Goal: Task Accomplishment & Management: Complete application form

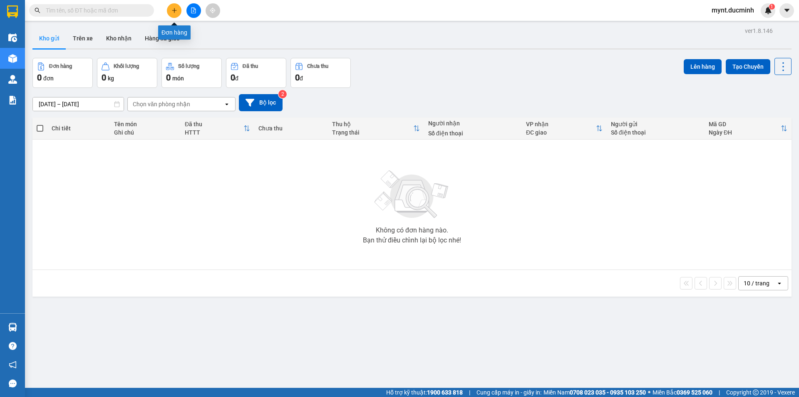
click at [174, 9] on icon "plus" at bounding box center [174, 10] width 6 height 6
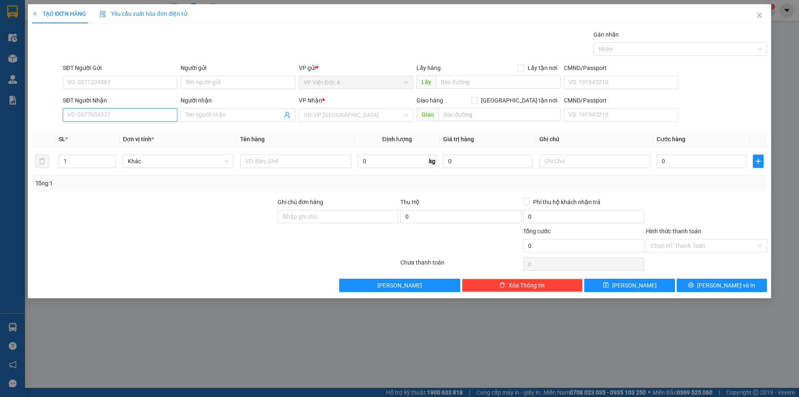
click at [160, 115] on input "SĐT Người Nhận" at bounding box center [120, 114] width 114 height 13
type input "0856478288"
click at [350, 115] on input "search" at bounding box center [353, 115] width 99 height 12
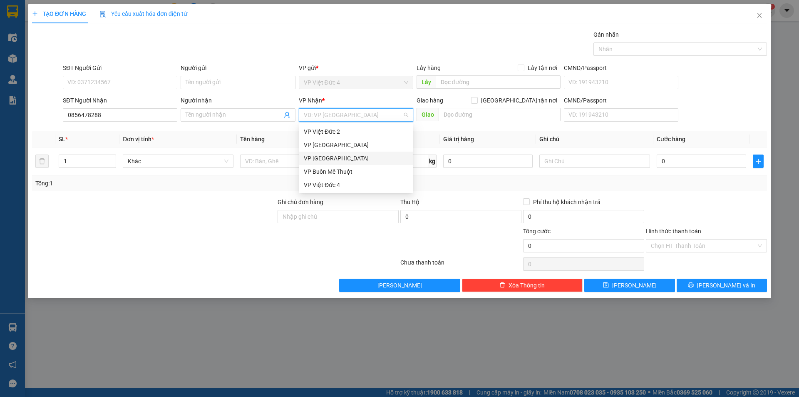
click at [314, 157] on div "VP [GEOGRAPHIC_DATA]" at bounding box center [356, 158] width 104 height 9
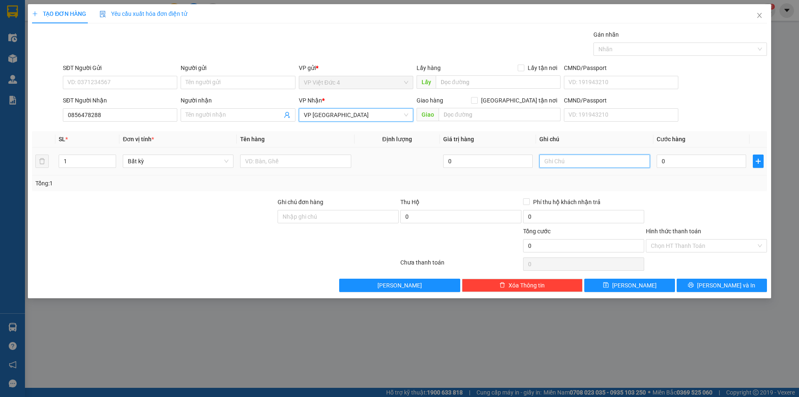
click at [624, 161] on input "text" at bounding box center [594, 160] width 111 height 13
type input "rap q 1"
click at [82, 160] on input "1" at bounding box center [87, 161] width 57 height 12
type input "2"
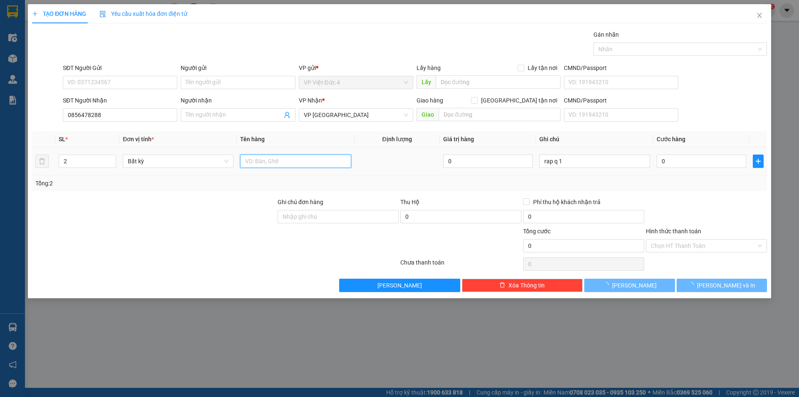
click at [337, 160] on input "text" at bounding box center [295, 160] width 111 height 13
type input "1 th x 1 tum"
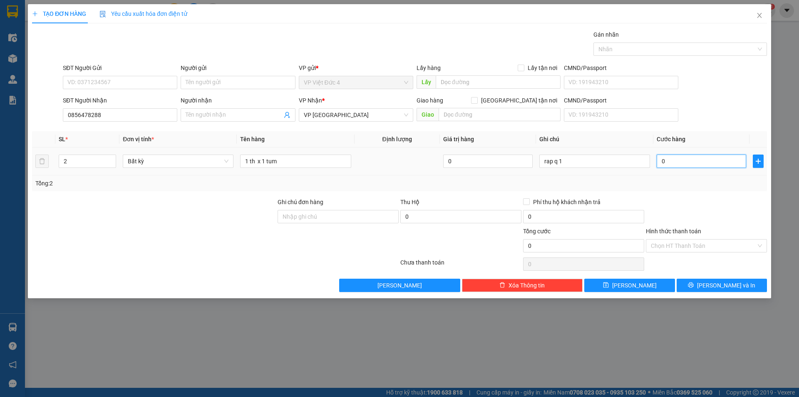
click at [733, 161] on input "0" at bounding box center [701, 160] width 89 height 13
type input "1"
type input "13"
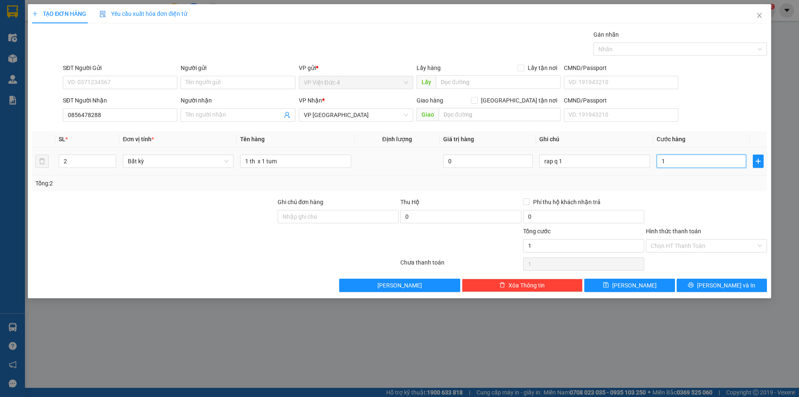
type input "13"
type input "130"
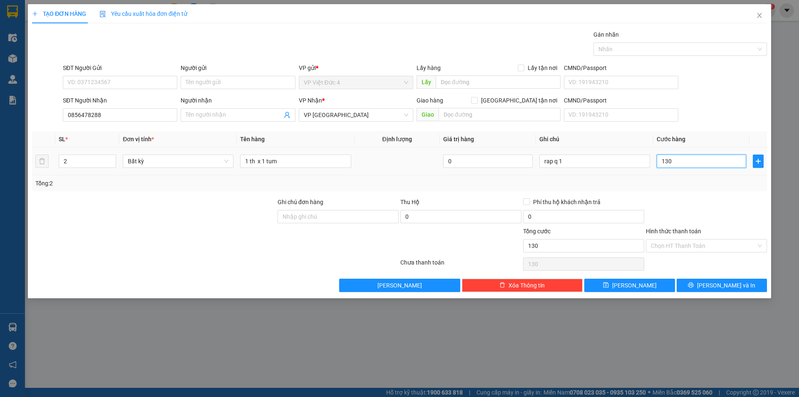
type input "1.300"
type input "13.000"
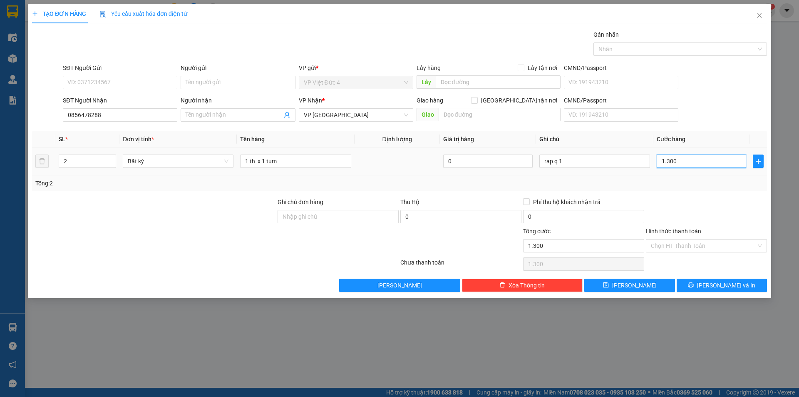
type input "13.000"
type input "130.000"
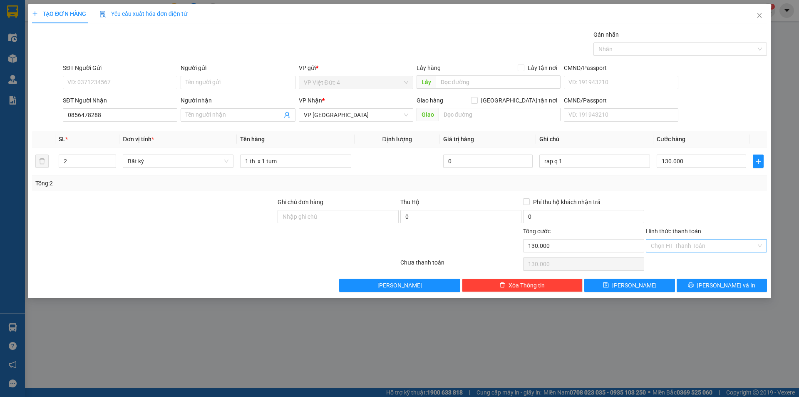
click at [680, 245] on input "Hình thức thanh toán" at bounding box center [703, 245] width 105 height 12
click at [676, 262] on div "Tại văn phòng" at bounding box center [706, 262] width 111 height 9
type input "0"
click at [634, 284] on span "[PERSON_NAME]" at bounding box center [634, 284] width 45 height 9
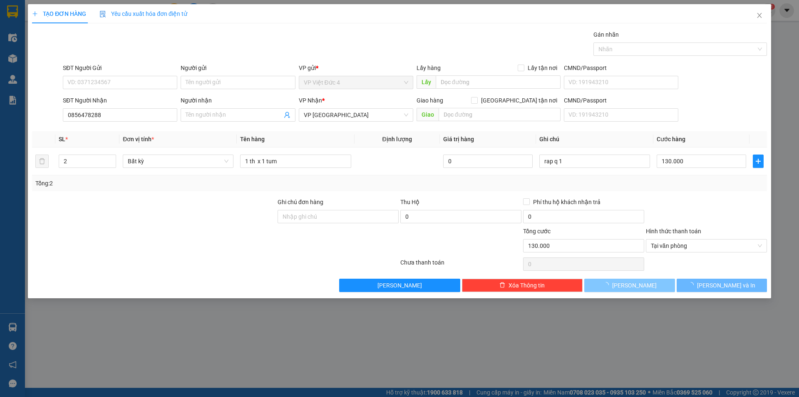
type input "1"
type input "0"
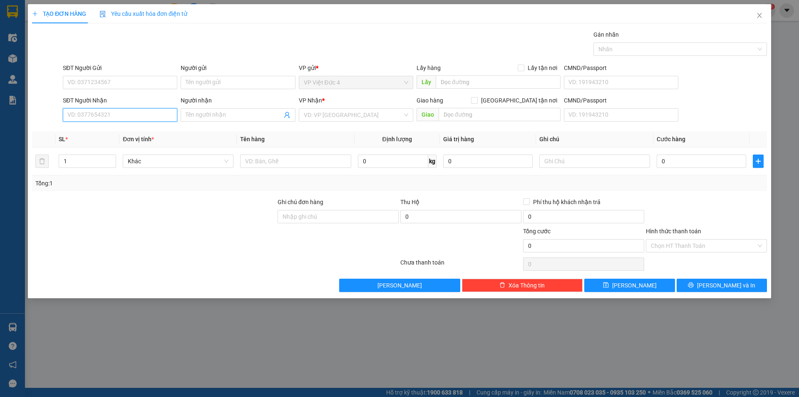
click at [157, 115] on input "SĐT Người Nhận" at bounding box center [120, 114] width 114 height 13
type input "0"
type input "0395726936"
click at [320, 114] on input "search" at bounding box center [353, 115] width 99 height 12
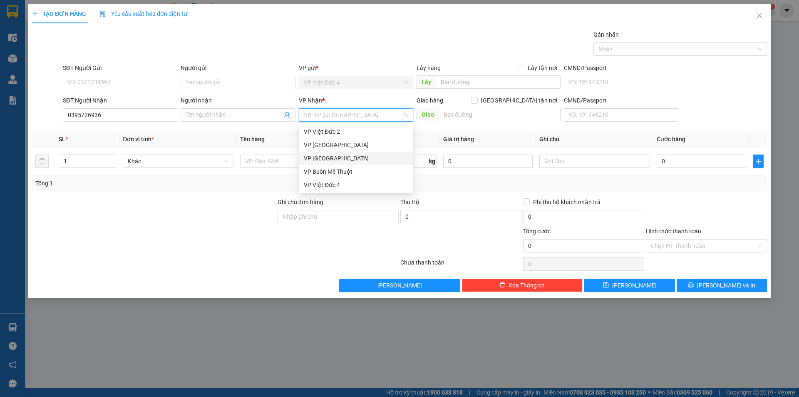
click at [315, 156] on div "VP [GEOGRAPHIC_DATA]" at bounding box center [356, 158] width 104 height 9
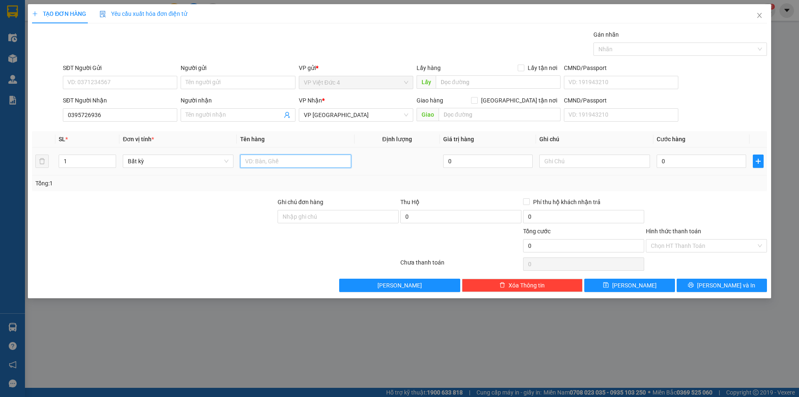
click at [316, 161] on input "text" at bounding box center [295, 160] width 111 height 13
type input "th g"
click at [735, 159] on input "0" at bounding box center [701, 160] width 89 height 13
type input "6"
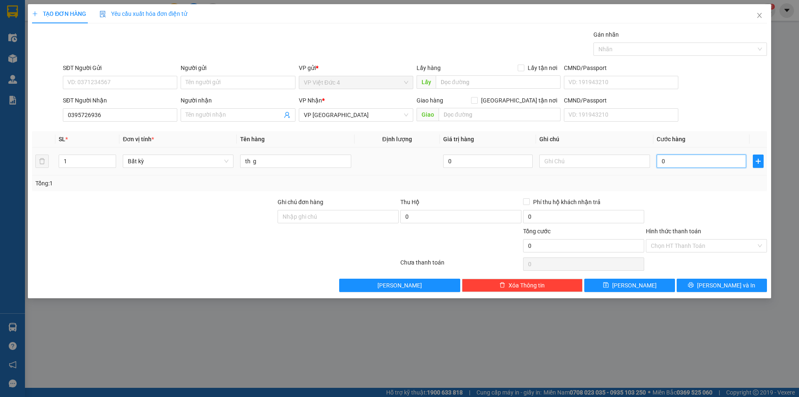
type input "6"
type input "60"
type input "600"
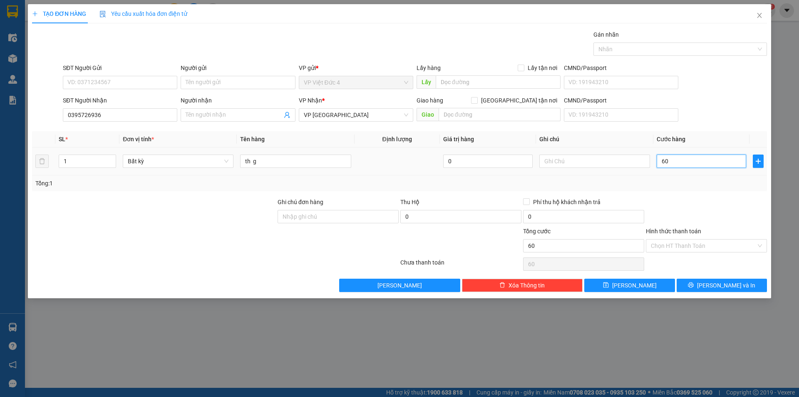
type input "600"
type input "6.000"
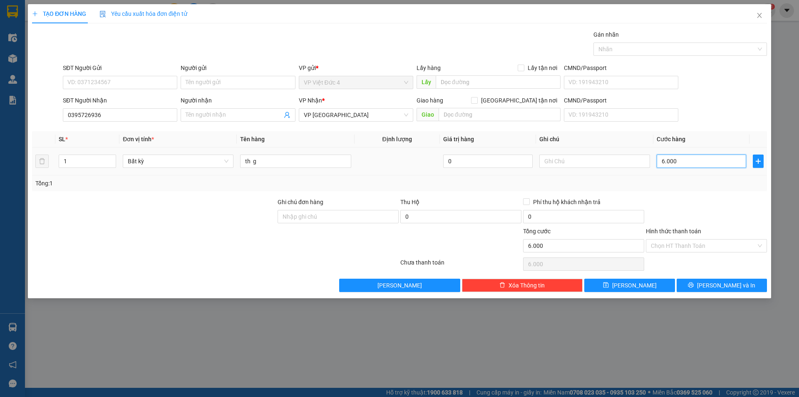
type input "60.000"
click at [632, 283] on span "[PERSON_NAME]" at bounding box center [634, 284] width 45 height 9
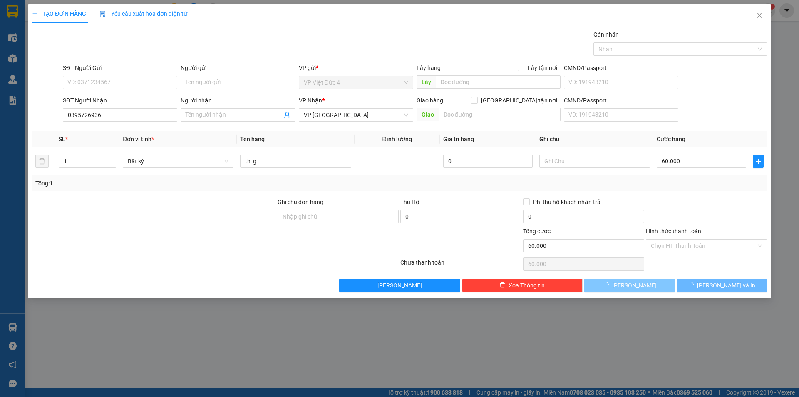
type input "0"
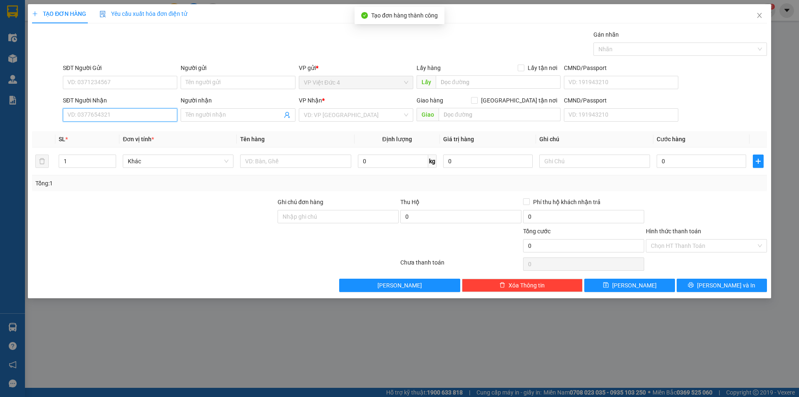
click at [160, 116] on input "SĐT Người Nhận" at bounding box center [120, 114] width 114 height 13
type input "0909399579"
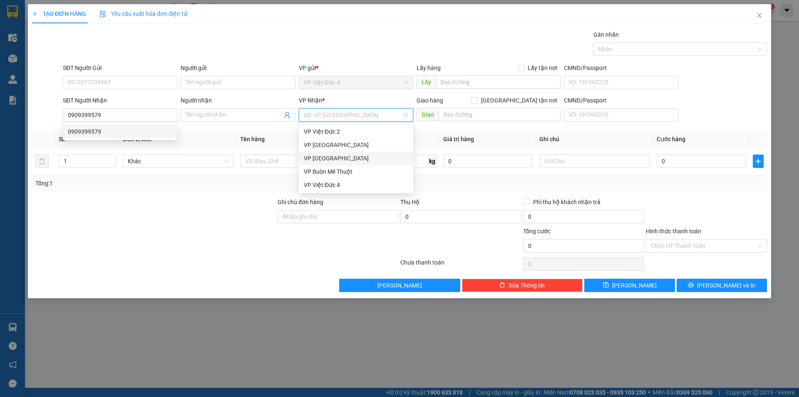
drag, startPoint x: 355, startPoint y: 113, endPoint x: 348, endPoint y: 126, distance: 14.9
click at [355, 114] on input "search" at bounding box center [353, 115] width 99 height 12
click at [319, 144] on div "VP [GEOGRAPHIC_DATA]" at bounding box center [356, 144] width 104 height 9
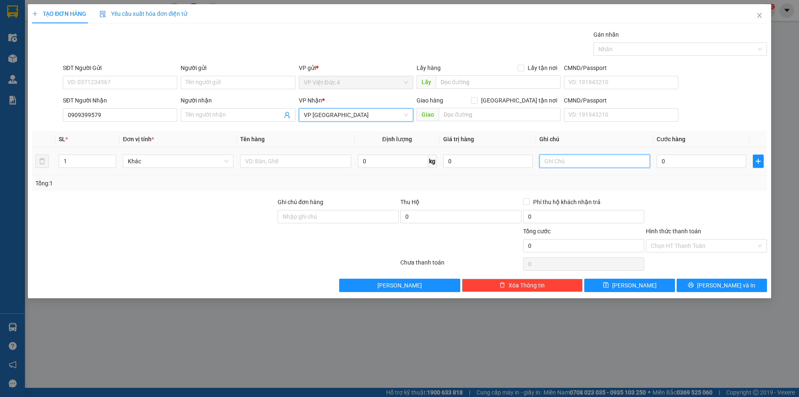
click at [609, 160] on input "text" at bounding box center [594, 160] width 111 height 13
type input "rap thu duc"
click at [89, 160] on input "1" at bounding box center [87, 161] width 57 height 12
type input "2"
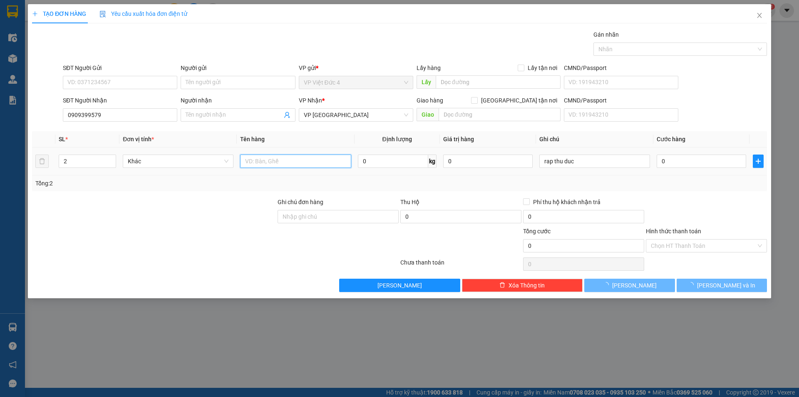
click at [338, 159] on input "text" at bounding box center [295, 160] width 111 height 13
type input "1 th x 1 tum"
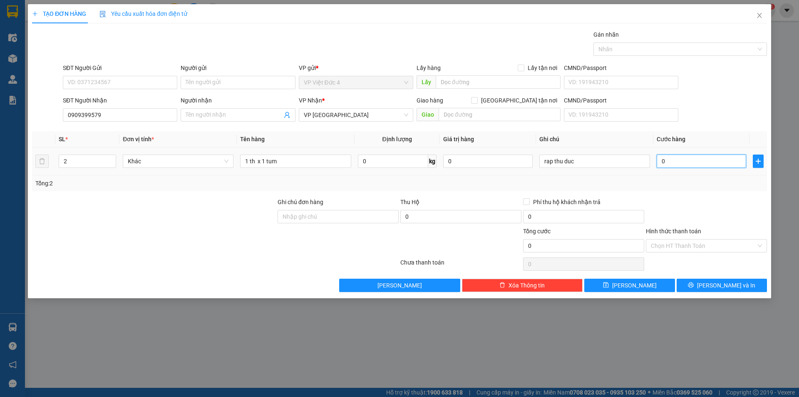
click at [735, 162] on input "0" at bounding box center [701, 160] width 89 height 13
type input "1"
type input "13"
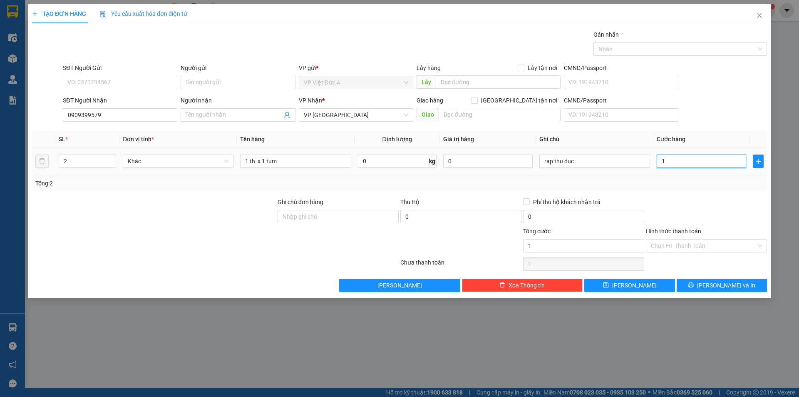
type input "13"
type input "130"
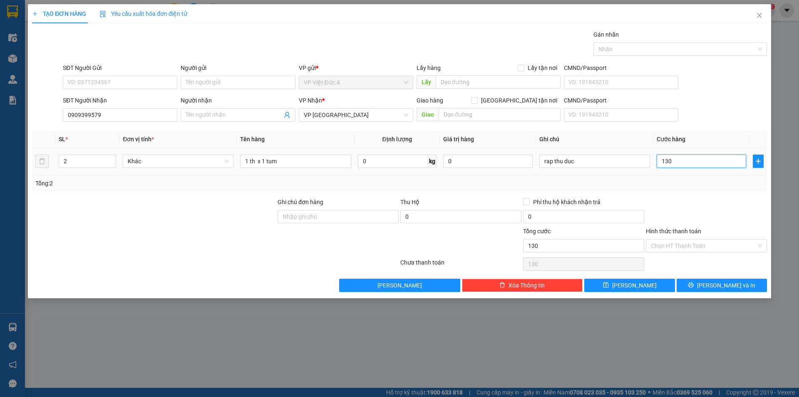
type input "1.300"
type input "13.000"
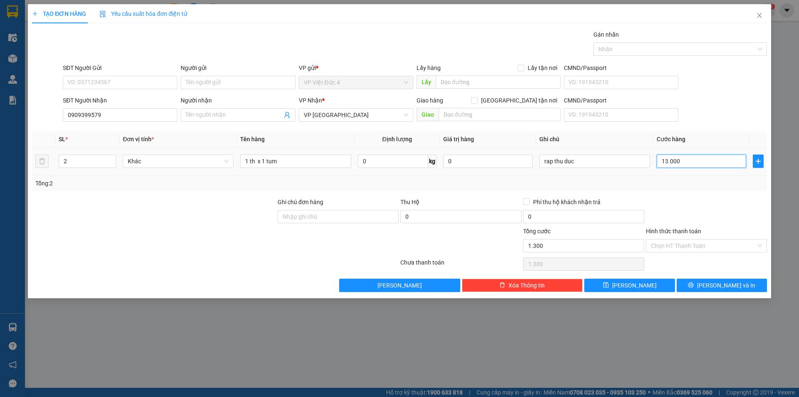
type input "13.000"
type input "130.000"
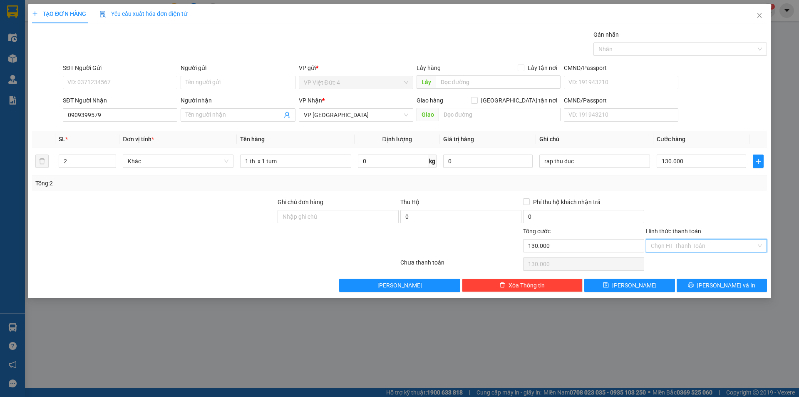
click at [670, 243] on input "Hình thức thanh toán" at bounding box center [703, 245] width 105 height 12
click at [667, 258] on div "Tại văn phòng" at bounding box center [706, 262] width 111 height 9
type input "0"
click at [636, 285] on span "[PERSON_NAME]" at bounding box center [634, 284] width 45 height 9
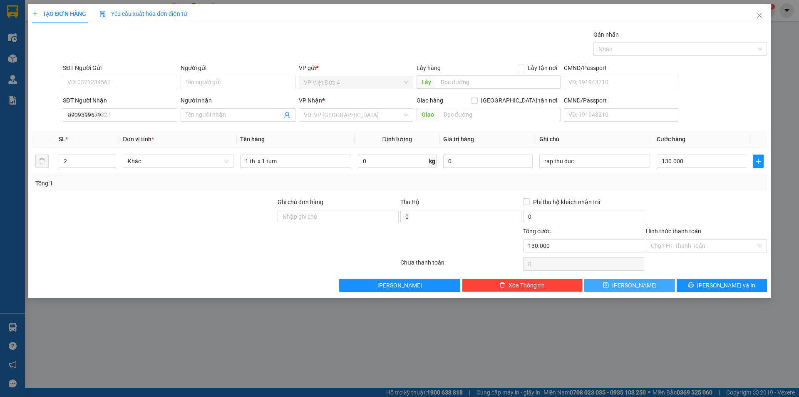
type input "1"
type input "0"
click at [758, 12] on icon "close" at bounding box center [759, 15] width 7 height 7
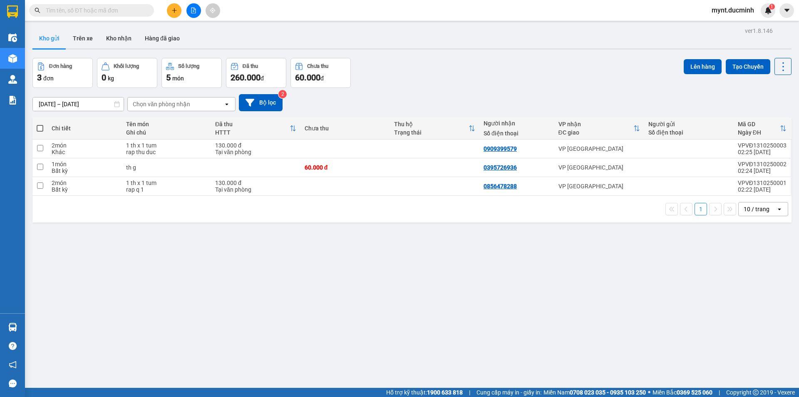
click at [40, 127] on span at bounding box center [40, 128] width 7 height 7
click at [40, 124] on input "checkbox" at bounding box center [40, 124] width 0 height 0
checkbox input "true"
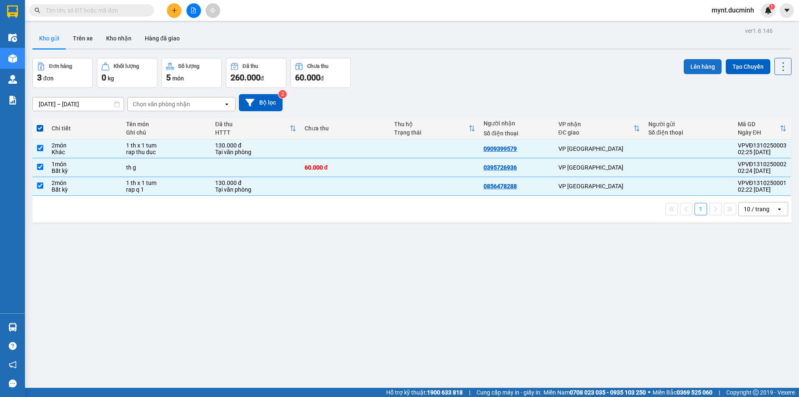
click at [695, 61] on button "Lên hàng" at bounding box center [703, 66] width 38 height 15
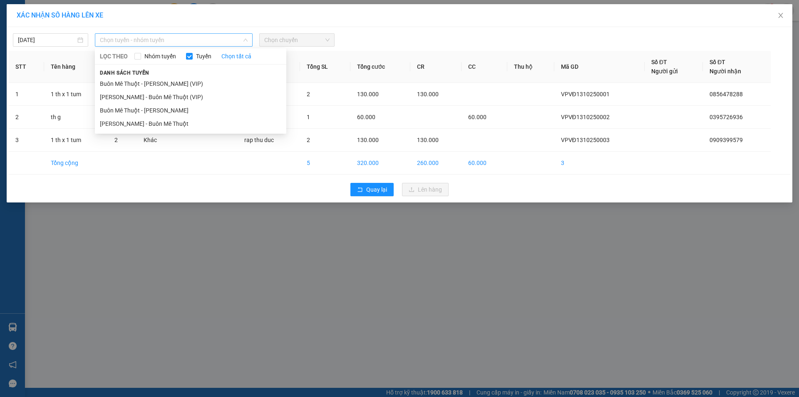
click at [129, 37] on span "Chọn tuyến - nhóm tuyến" at bounding box center [174, 40] width 148 height 12
click at [128, 95] on li "[PERSON_NAME] - Buôn Mê Thuột (VIP)" at bounding box center [190, 96] width 191 height 13
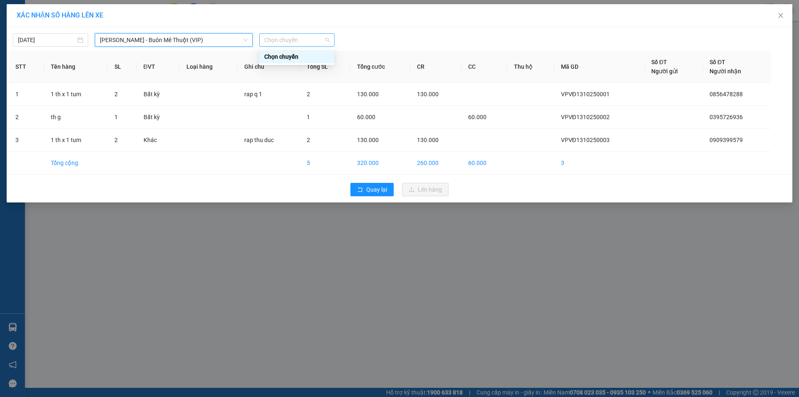
click at [288, 40] on span "Chọn chuyến" at bounding box center [296, 40] width 65 height 12
click at [281, 57] on div "Chọn chuyến" at bounding box center [296, 56] width 65 height 9
click at [281, 38] on span "Chọn chuyến" at bounding box center [296, 40] width 65 height 12
click at [280, 55] on div "Chọn chuyến" at bounding box center [296, 56] width 65 height 9
click at [285, 39] on span "Chọn chuyến" at bounding box center [296, 40] width 65 height 12
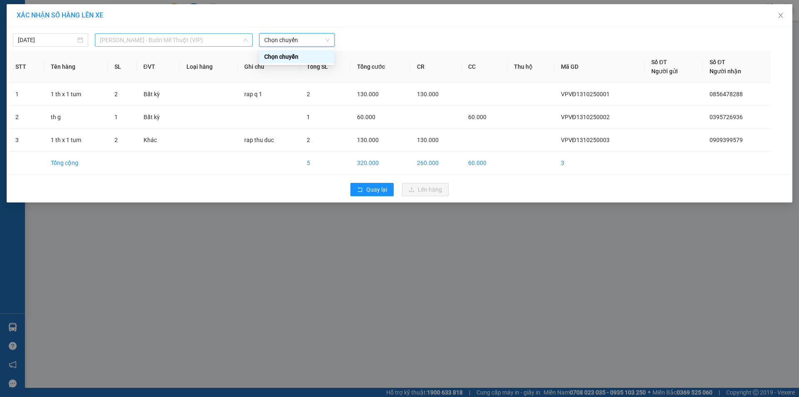
click at [141, 39] on span "[PERSON_NAME] - Buôn Mê Thuột (VIP)" at bounding box center [174, 40] width 148 height 12
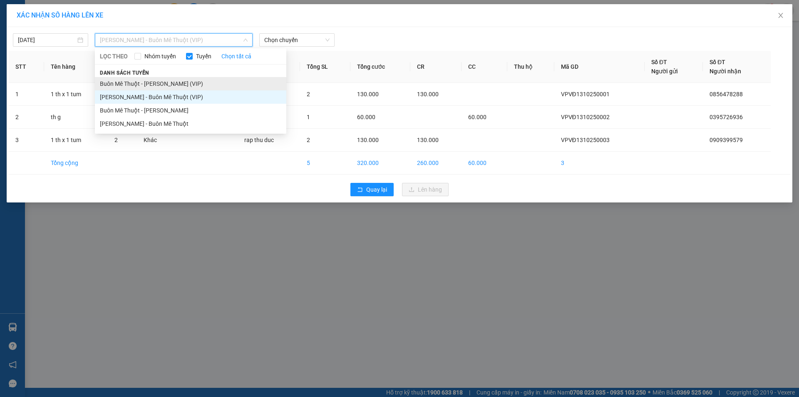
click at [131, 82] on li "Buôn Mê Thuột - [PERSON_NAME] (VIP)" at bounding box center [190, 83] width 191 height 13
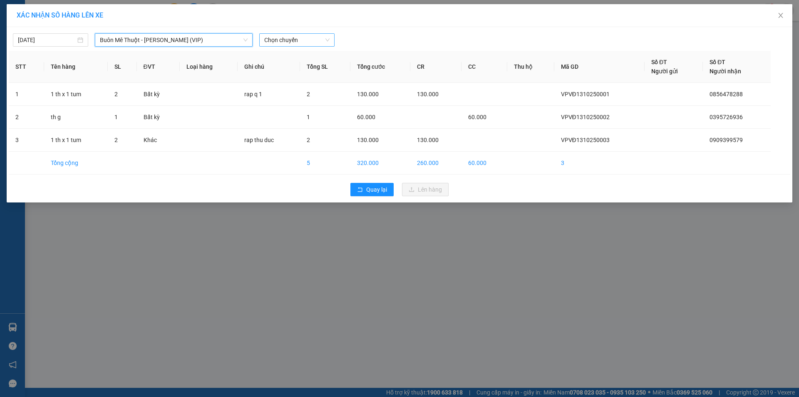
click at [280, 41] on span "Chọn chuyến" at bounding box center [296, 40] width 65 height 12
click at [269, 67] on div "20:00" at bounding box center [296, 69] width 65 height 9
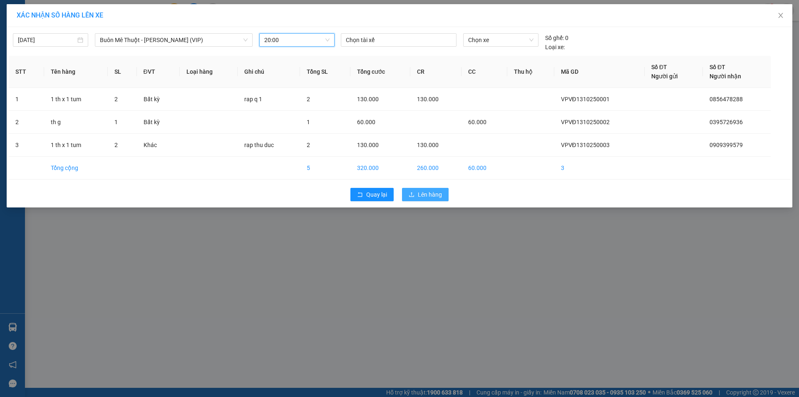
click at [439, 192] on span "Lên hàng" at bounding box center [430, 194] width 24 height 9
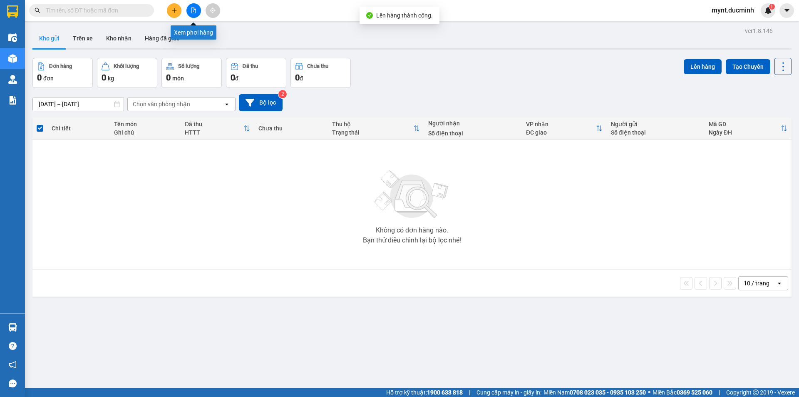
click at [194, 7] on icon "file-add" at bounding box center [193, 10] width 5 height 6
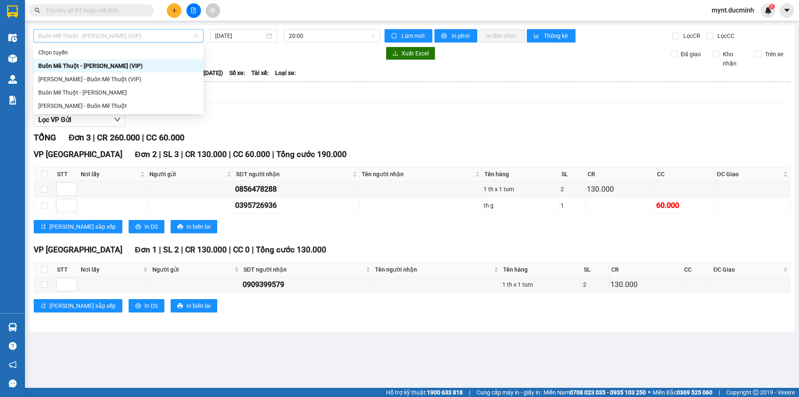
click at [73, 32] on span "Buôn Mê Thuột - [PERSON_NAME] (VIP)" at bounding box center [118, 36] width 160 height 12
click at [69, 66] on div "Buôn Mê Thuột - [PERSON_NAME] (VIP)" at bounding box center [118, 65] width 160 height 9
